Goal: Task Accomplishment & Management: Manage account settings

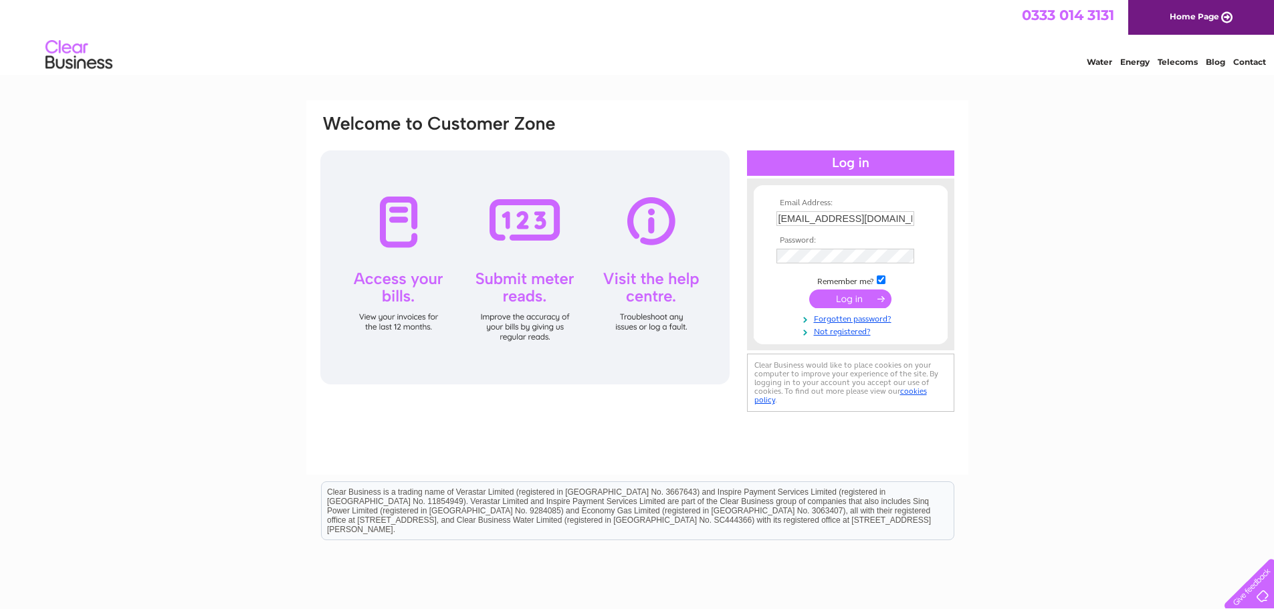
click at [839, 298] on input "submit" at bounding box center [850, 299] width 82 height 19
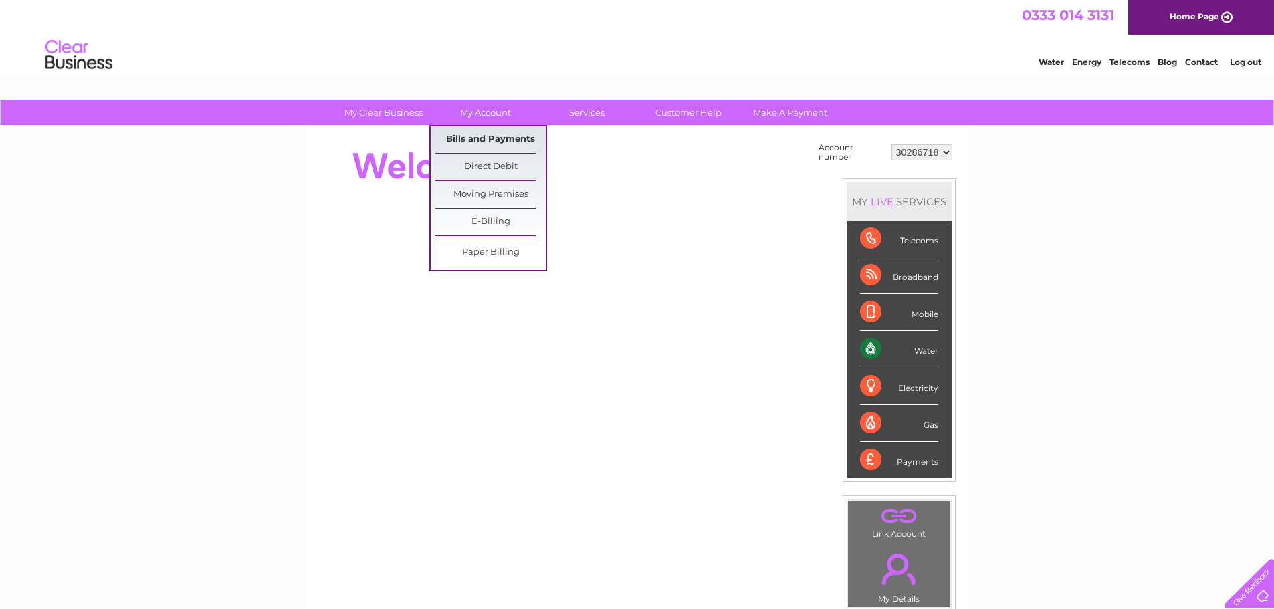
click at [488, 144] on link "Bills and Payments" at bounding box center [490, 139] width 110 height 27
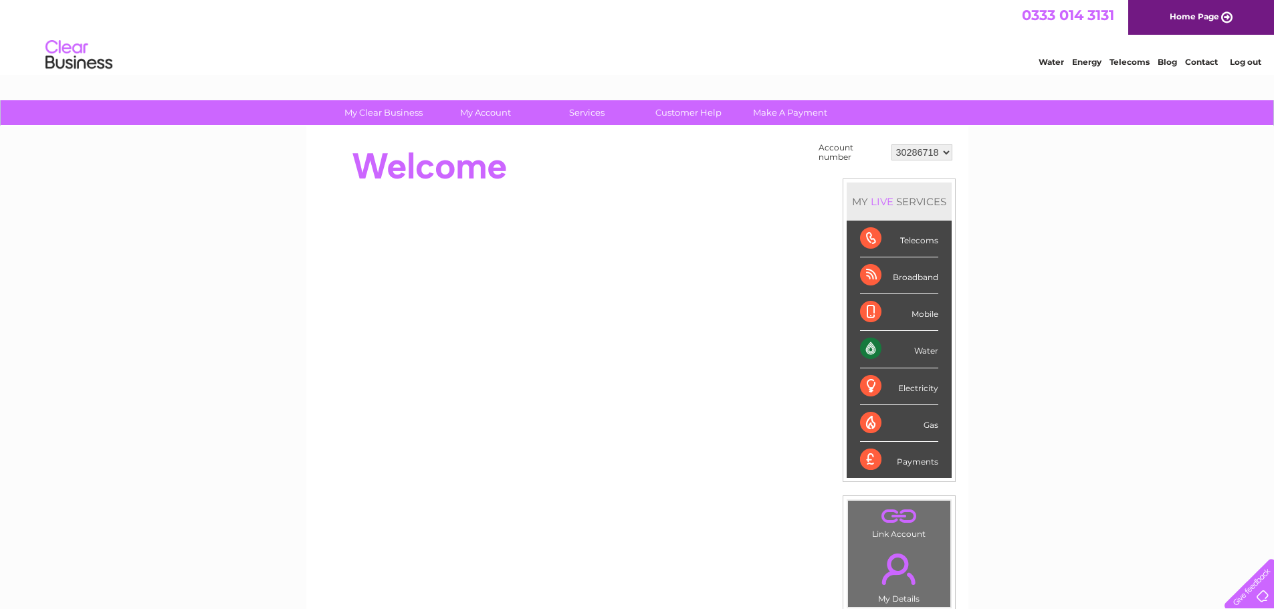
click at [1239, 61] on link "Log out" at bounding box center [1245, 62] width 31 height 10
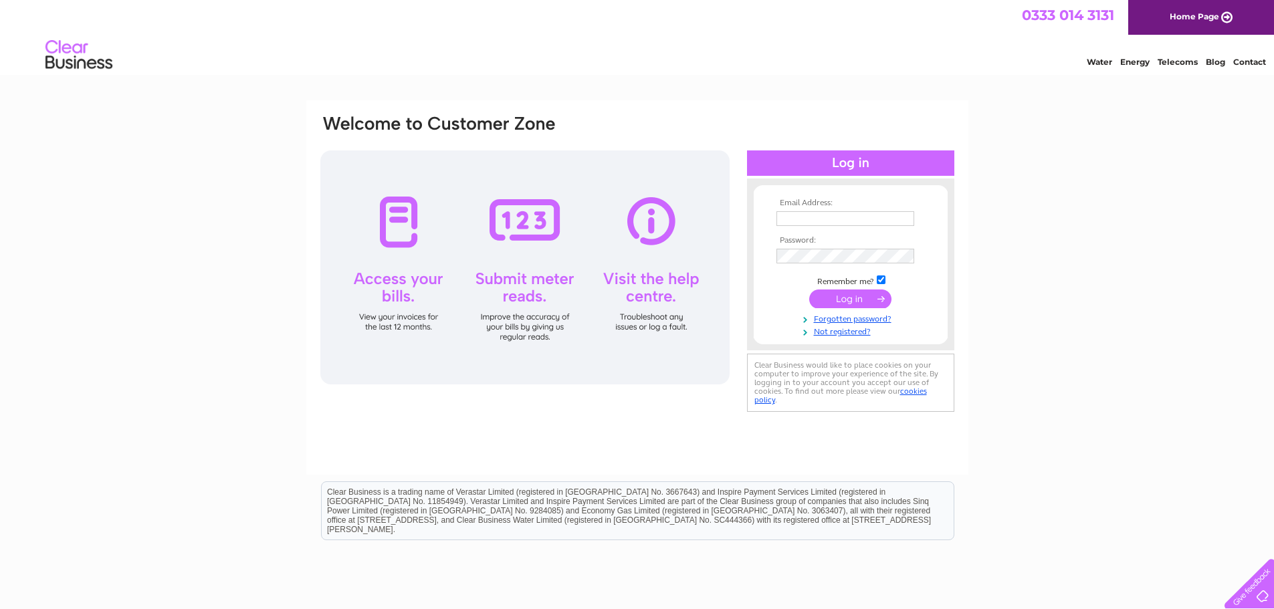
type input "[EMAIL_ADDRESS][DOMAIN_NAME]"
click at [772, 455] on div "Email Address: [EMAIL_ADDRESS][DOMAIN_NAME] Password:" at bounding box center [637, 287] width 662 height 375
